Goal: Find specific page/section: Find specific page/section

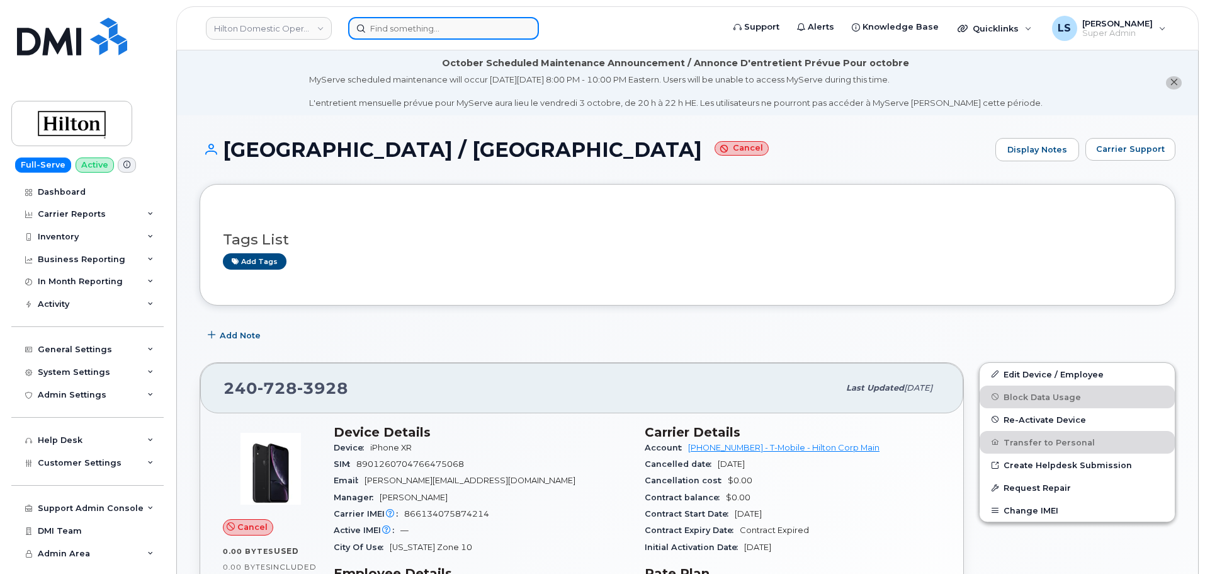
click at [468, 37] on input at bounding box center [443, 28] width 191 height 23
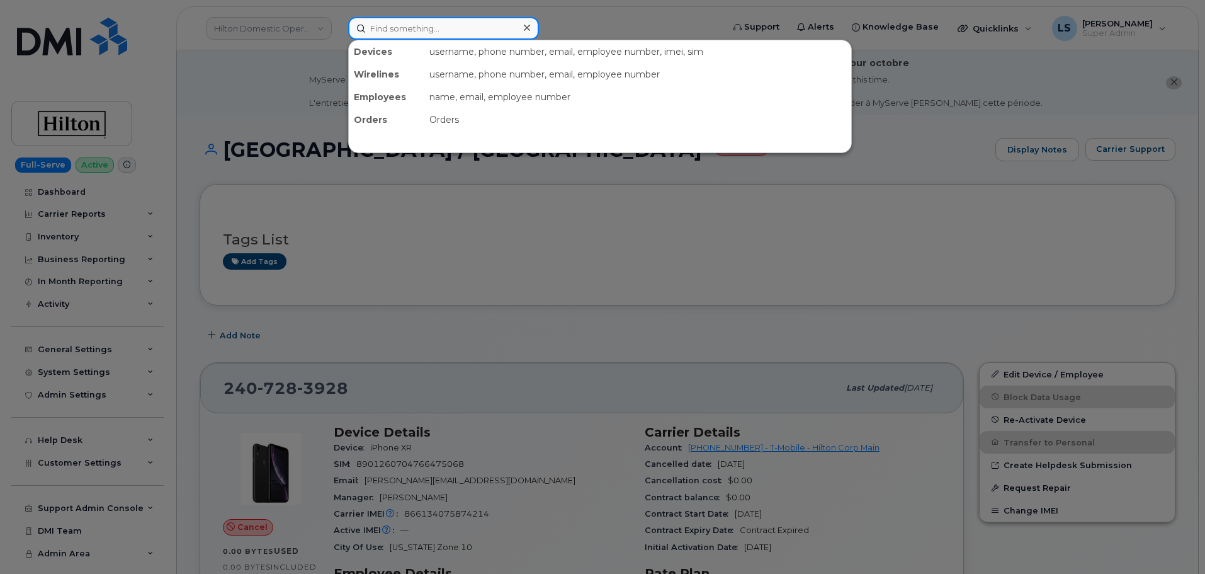
paste input "5717498043"
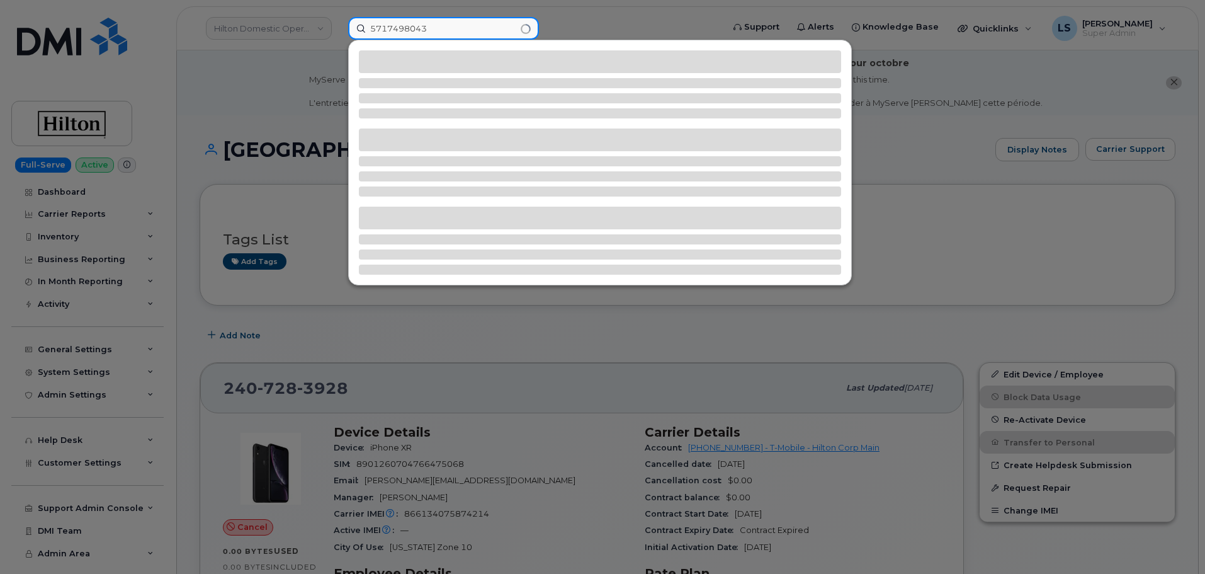
type input "5717498043"
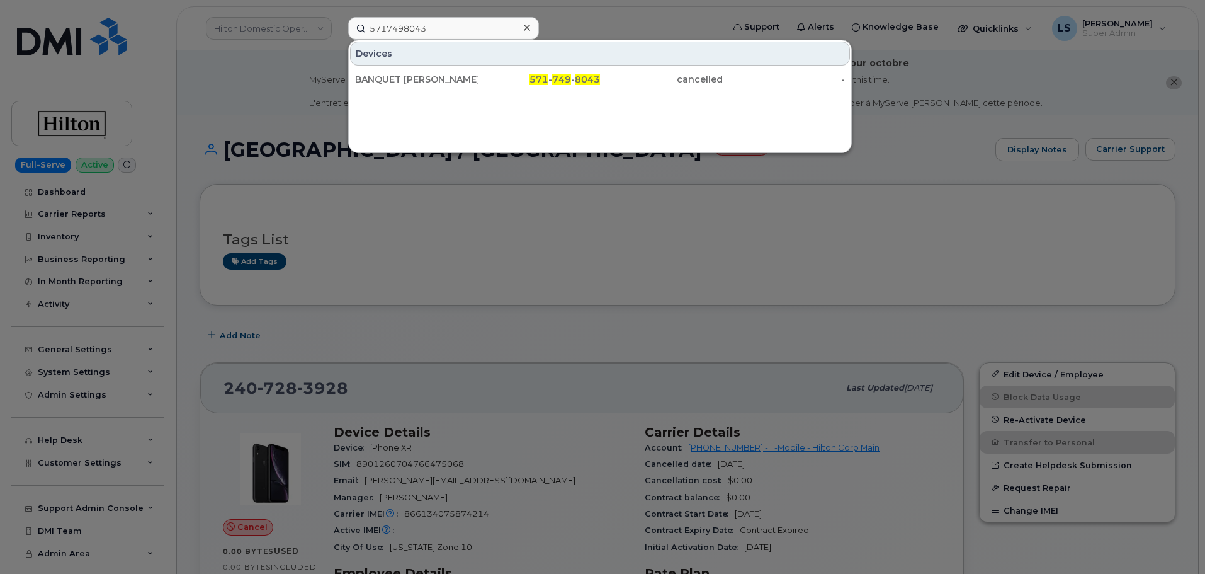
drag, startPoint x: 459, startPoint y: 90, endPoint x: 275, endPoint y: 166, distance: 198.8
click at [459, 90] on div "BANQUET [PERSON_NAME] 2" at bounding box center [416, 79] width 123 height 23
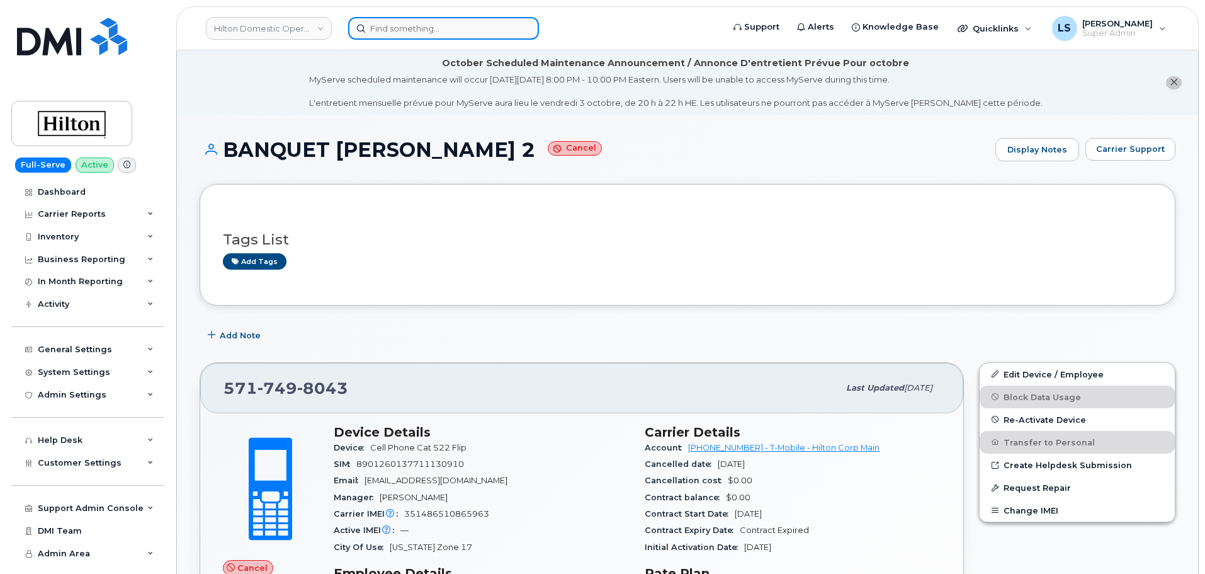
click at [433, 28] on input at bounding box center [443, 28] width 191 height 23
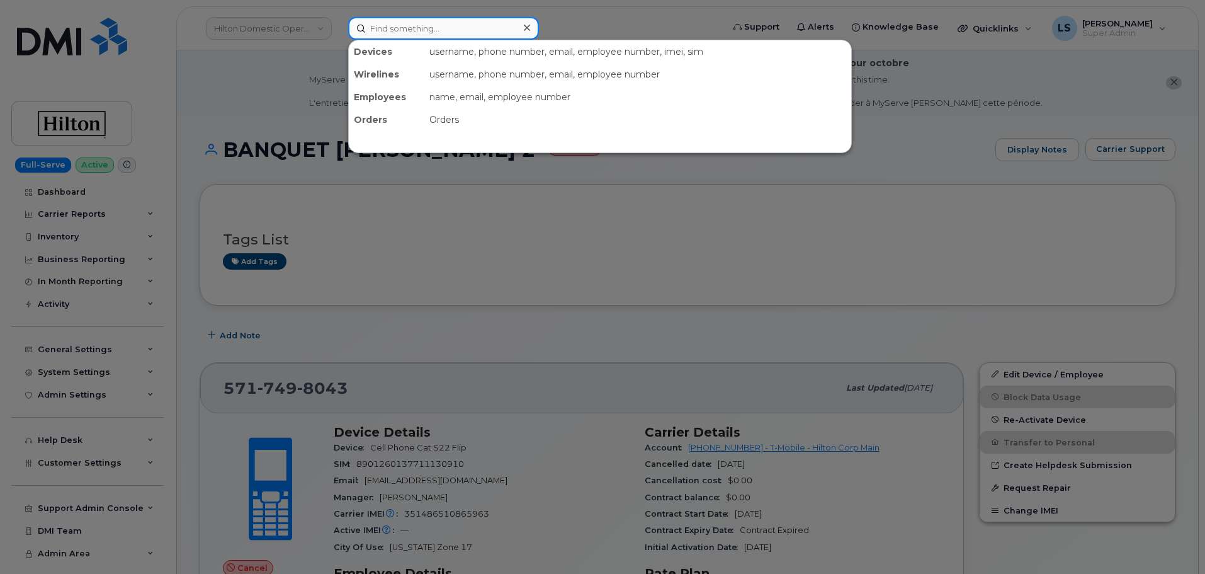
paste input "7034991929"
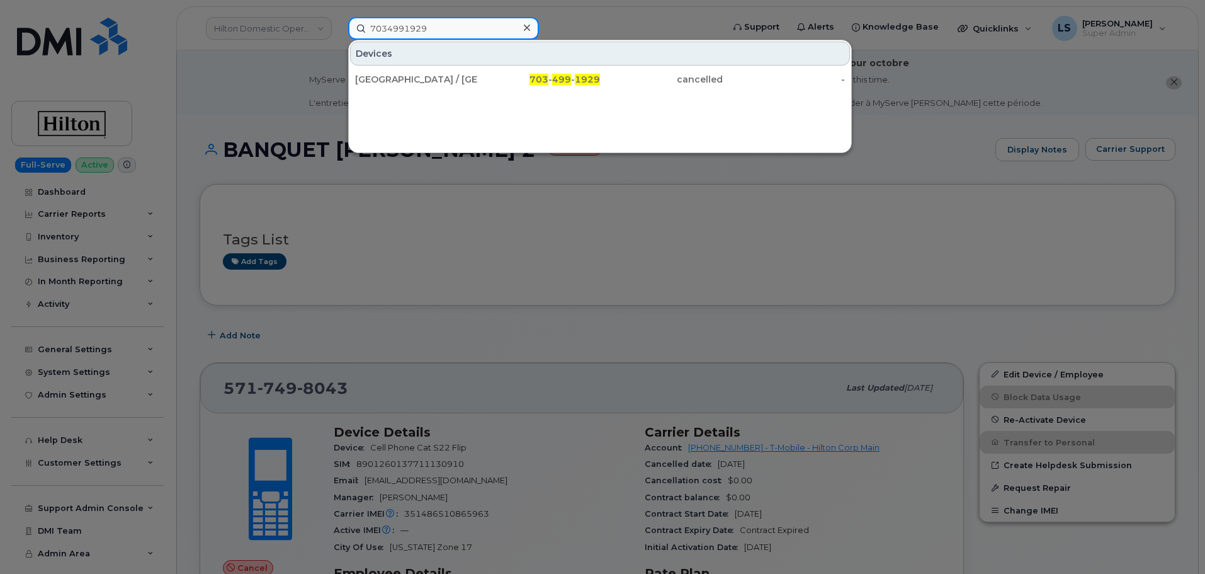
click at [419, 23] on input "7034991929" at bounding box center [443, 28] width 191 height 23
paste input "6565753"
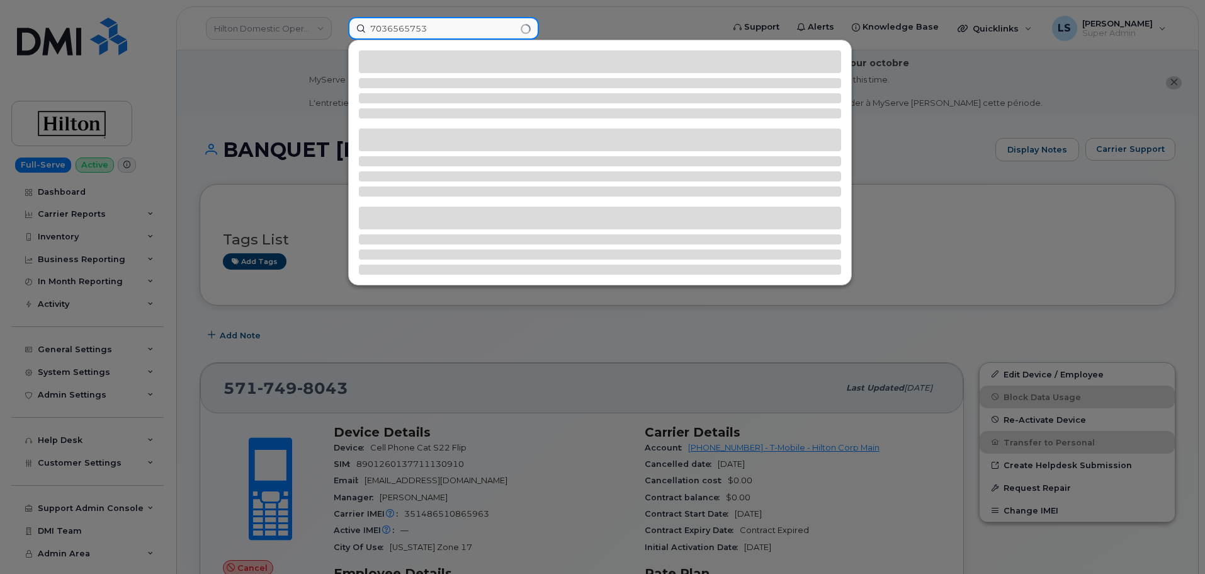
type input "7036565753"
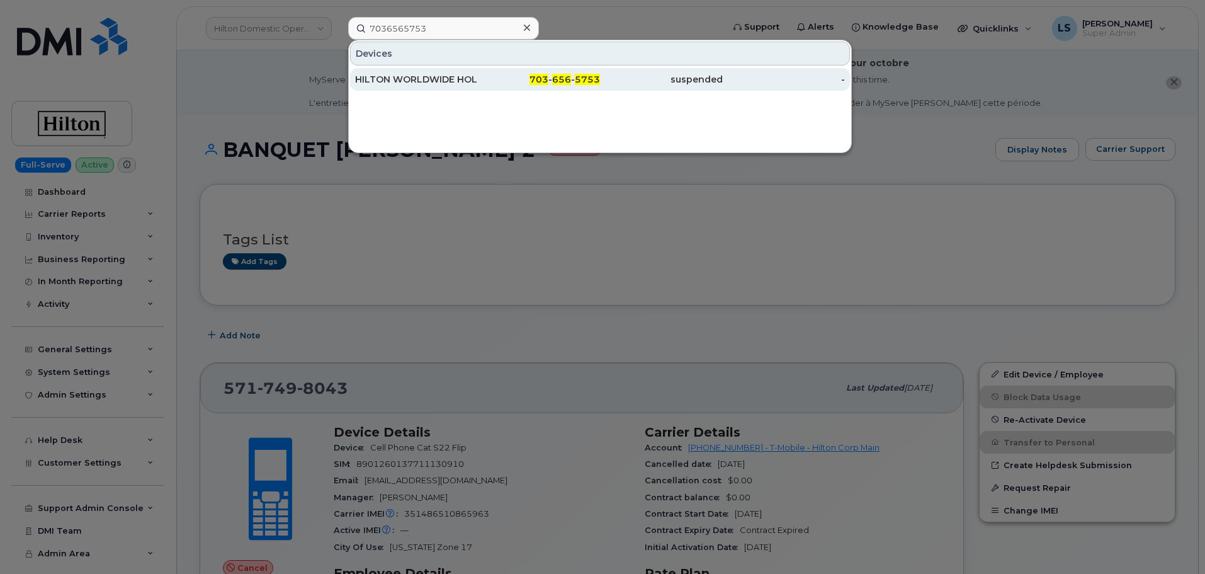
click at [416, 74] on div "HILTON WORLDWIDE HOLDINGS INC." at bounding box center [416, 79] width 123 height 13
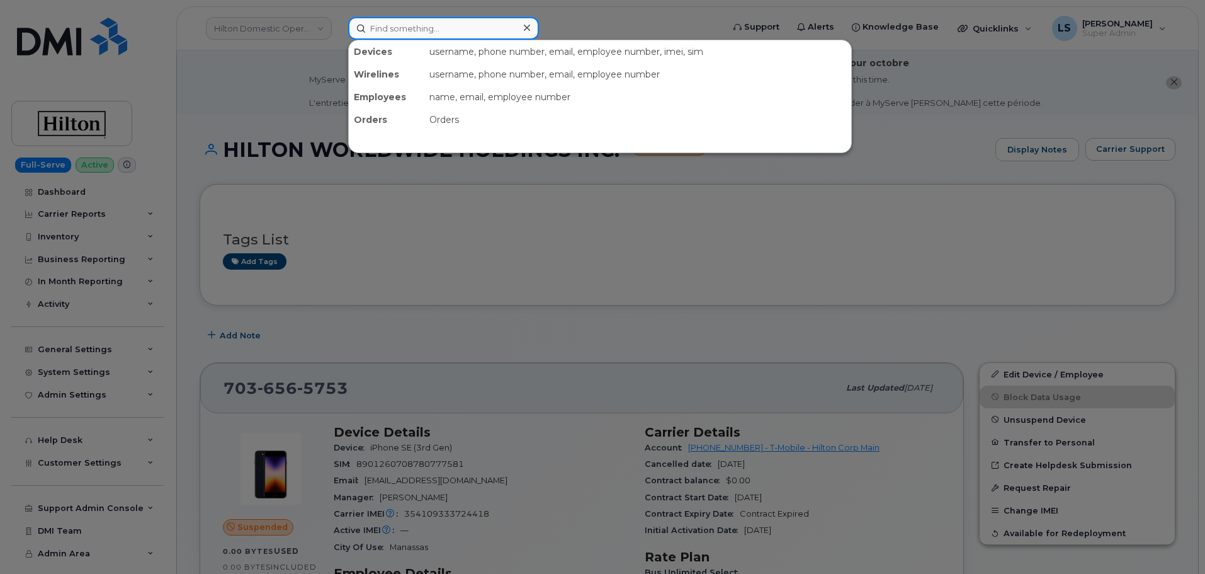
click at [433, 20] on input at bounding box center [443, 28] width 191 height 23
paste input "7036565757"
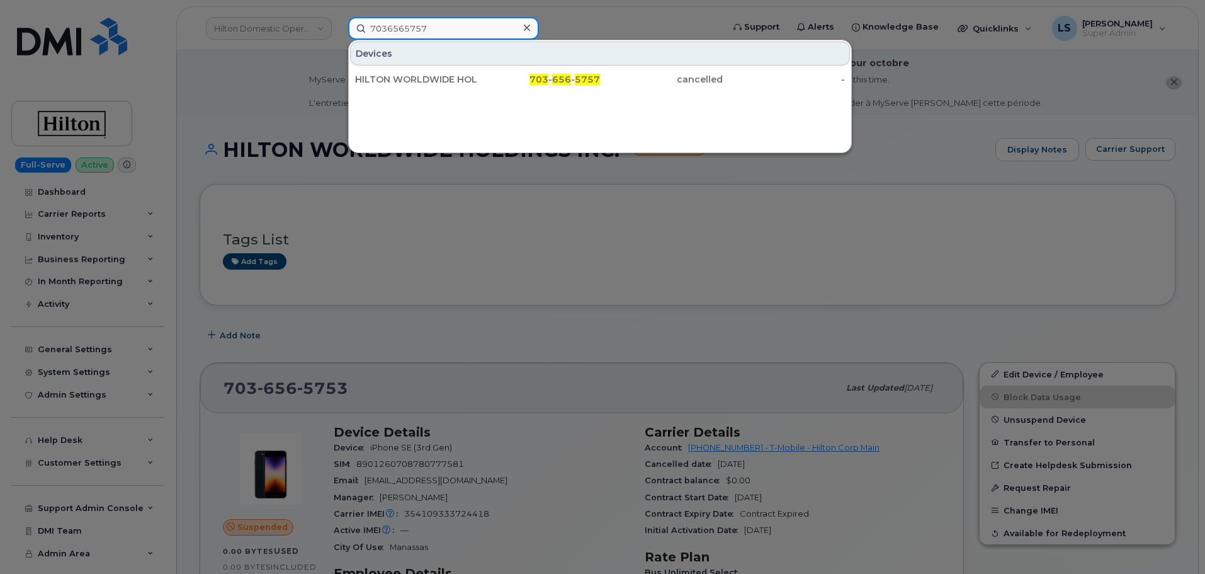
click at [415, 32] on input "7036565757" at bounding box center [443, 28] width 191 height 23
paste input "9874781"
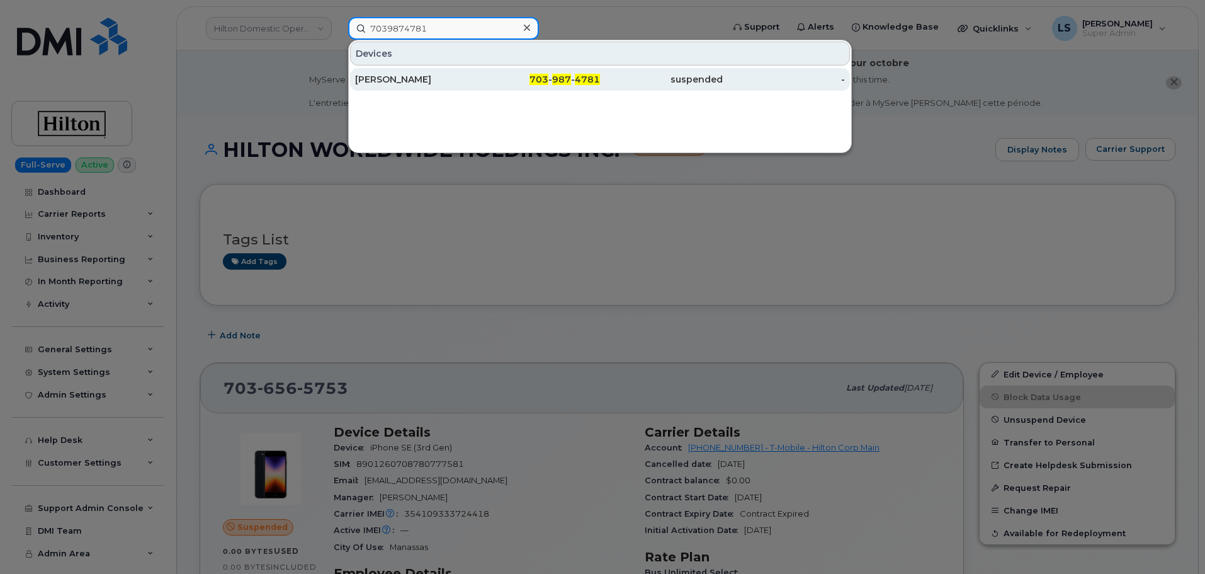
type input "7039874781"
click at [520, 78] on div "703 - 987 - 4781" at bounding box center [539, 79] width 123 height 13
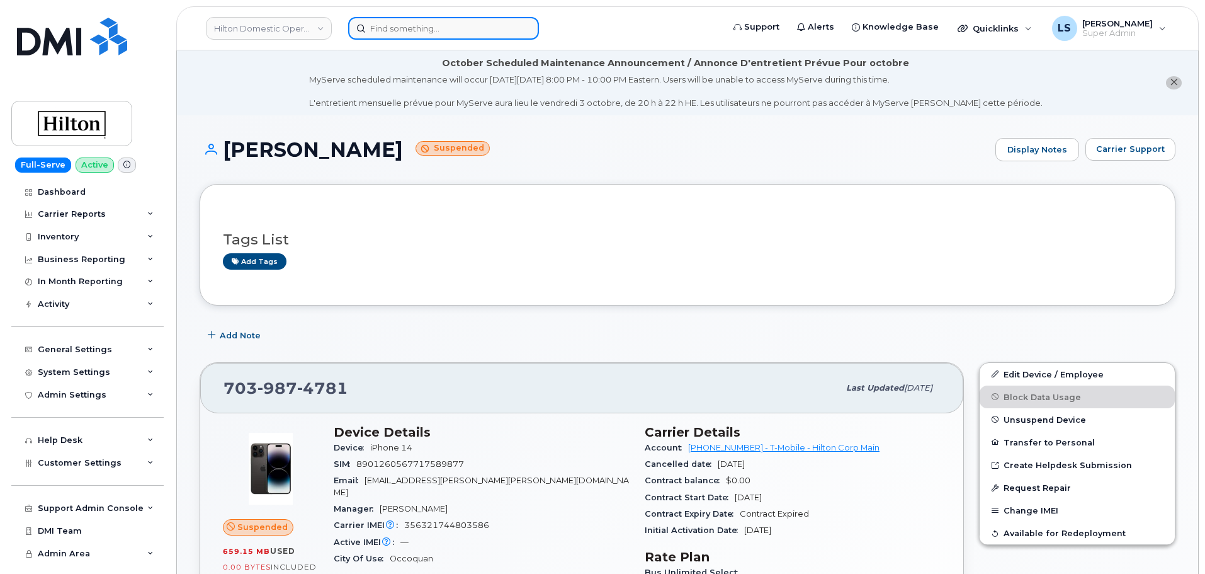
click at [392, 36] on input at bounding box center [443, 28] width 191 height 23
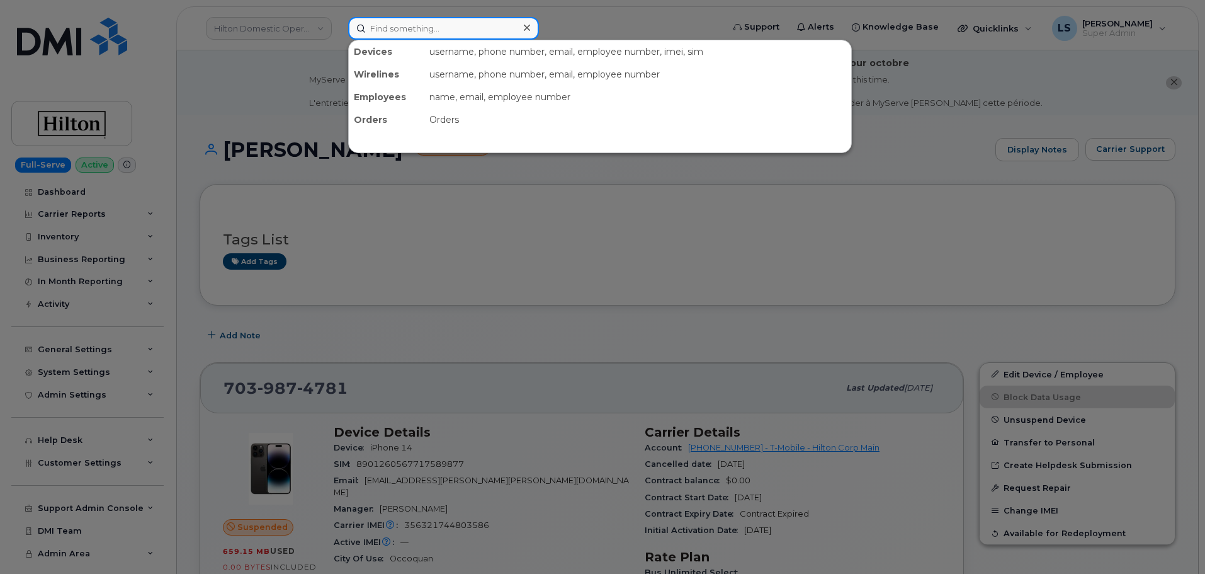
paste input "[PHONE_NUMBER]"
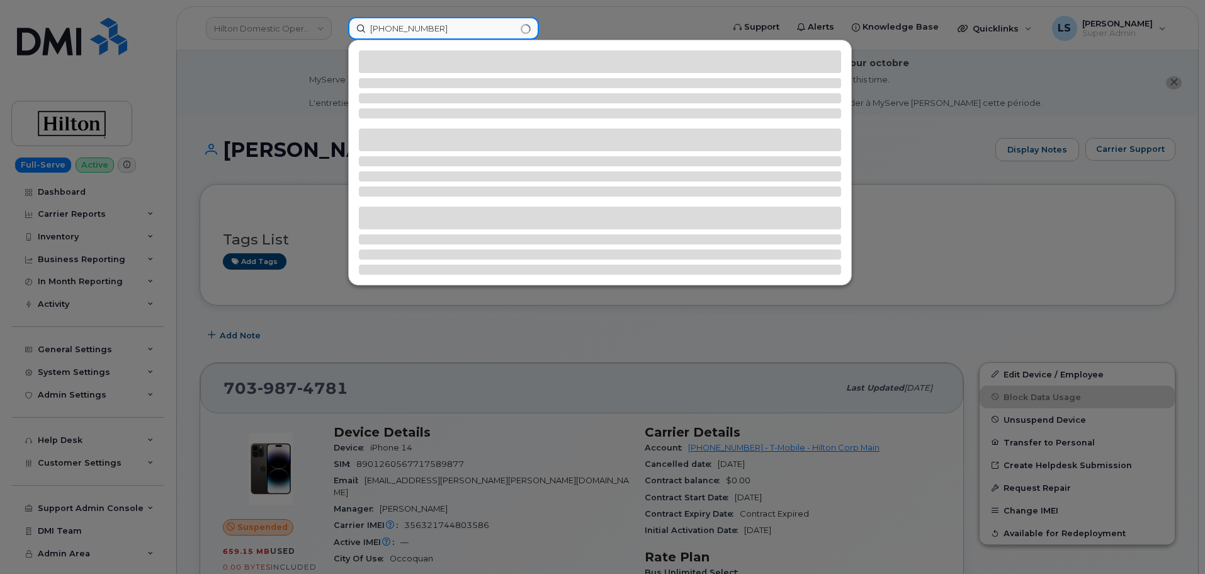
type input "[PHONE_NUMBER]"
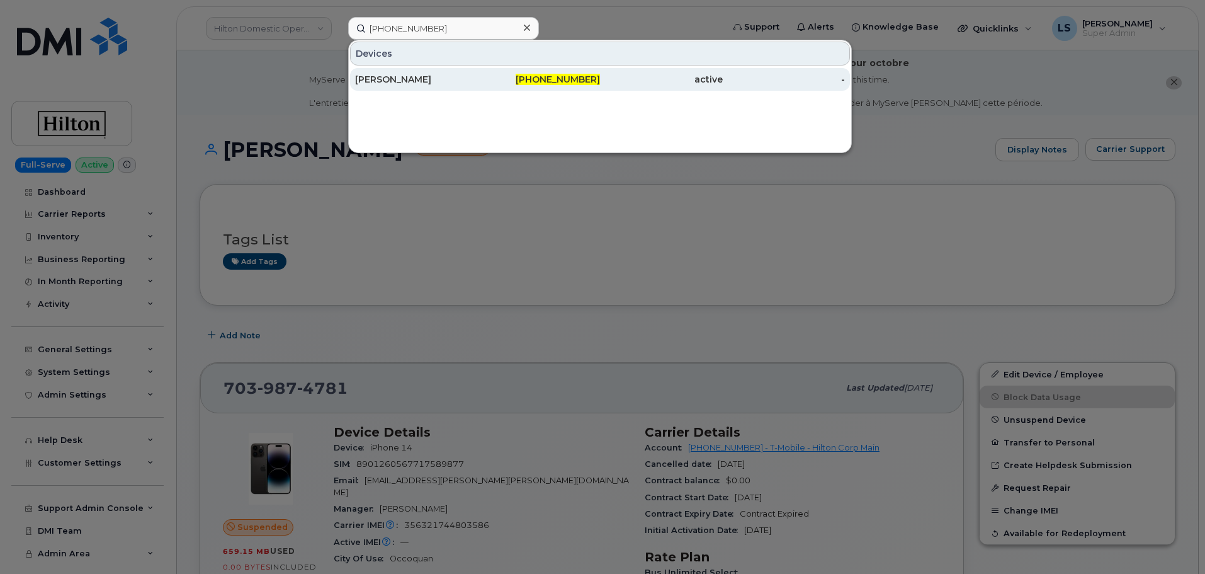
click at [492, 67] on div "[PERSON_NAME] [PHONE_NUMBER] active -" at bounding box center [600, 79] width 503 height 25
click at [379, 80] on div "[PERSON_NAME]" at bounding box center [416, 79] width 123 height 13
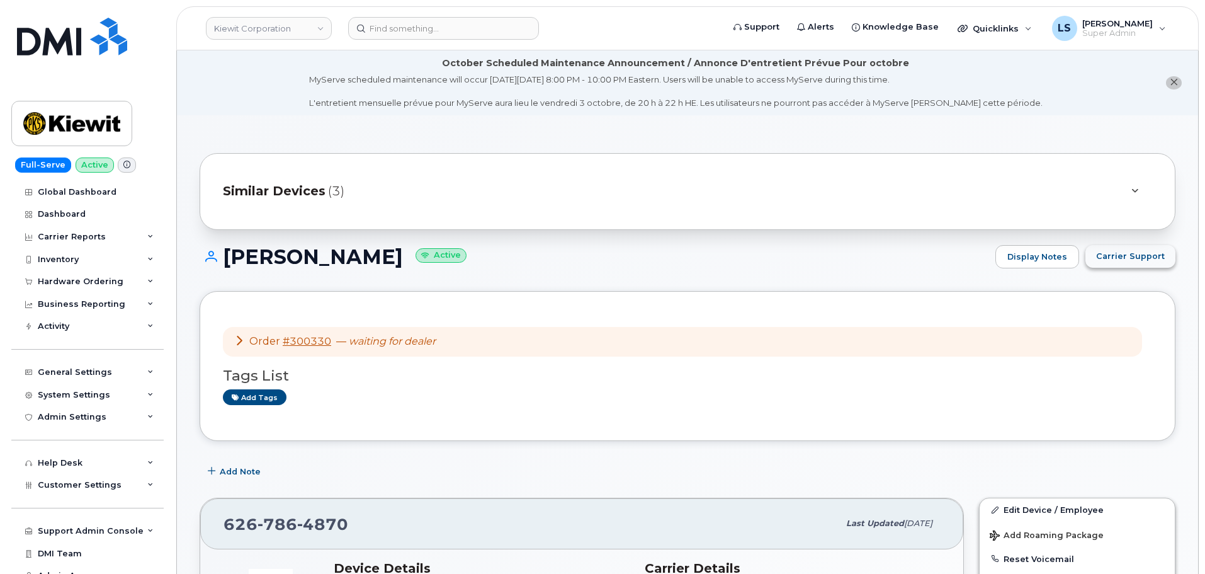
click at [1117, 251] on span "Carrier Support" at bounding box center [1130, 256] width 69 height 12
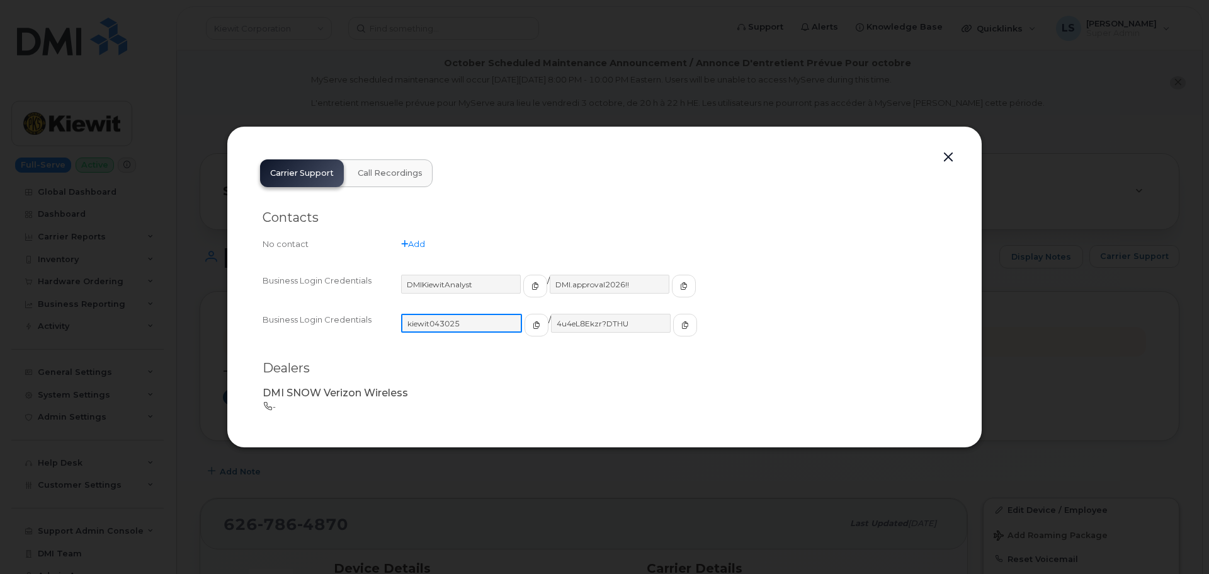
click at [464, 329] on input "kiewit043025" at bounding box center [461, 323] width 121 height 19
click at [464, 328] on input "kiewit043025" at bounding box center [461, 323] width 121 height 19
click at [680, 325] on icon "button" at bounding box center [684, 325] width 8 height 8
